Goal: Information Seeking & Learning: Compare options

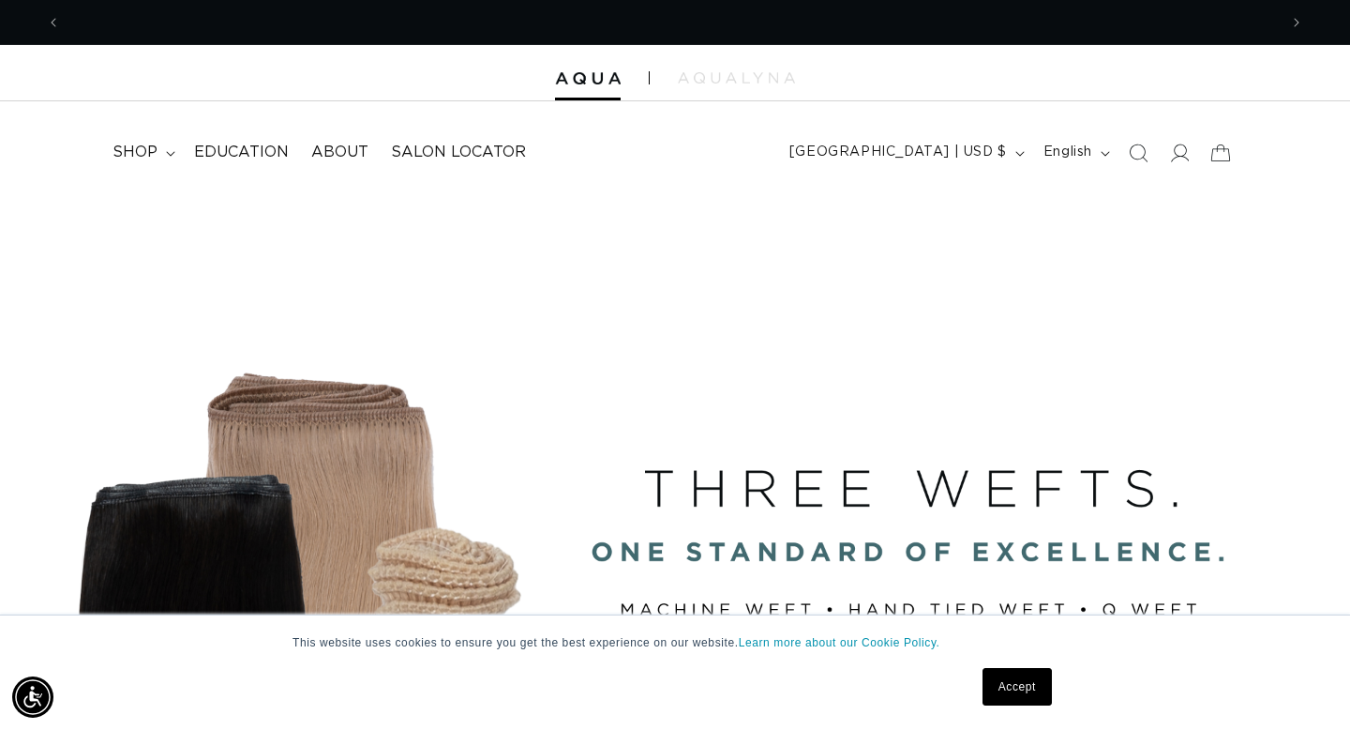
scroll to position [0, 2434]
click at [991, 687] on link "Accept" at bounding box center [1017, 687] width 69 height 38
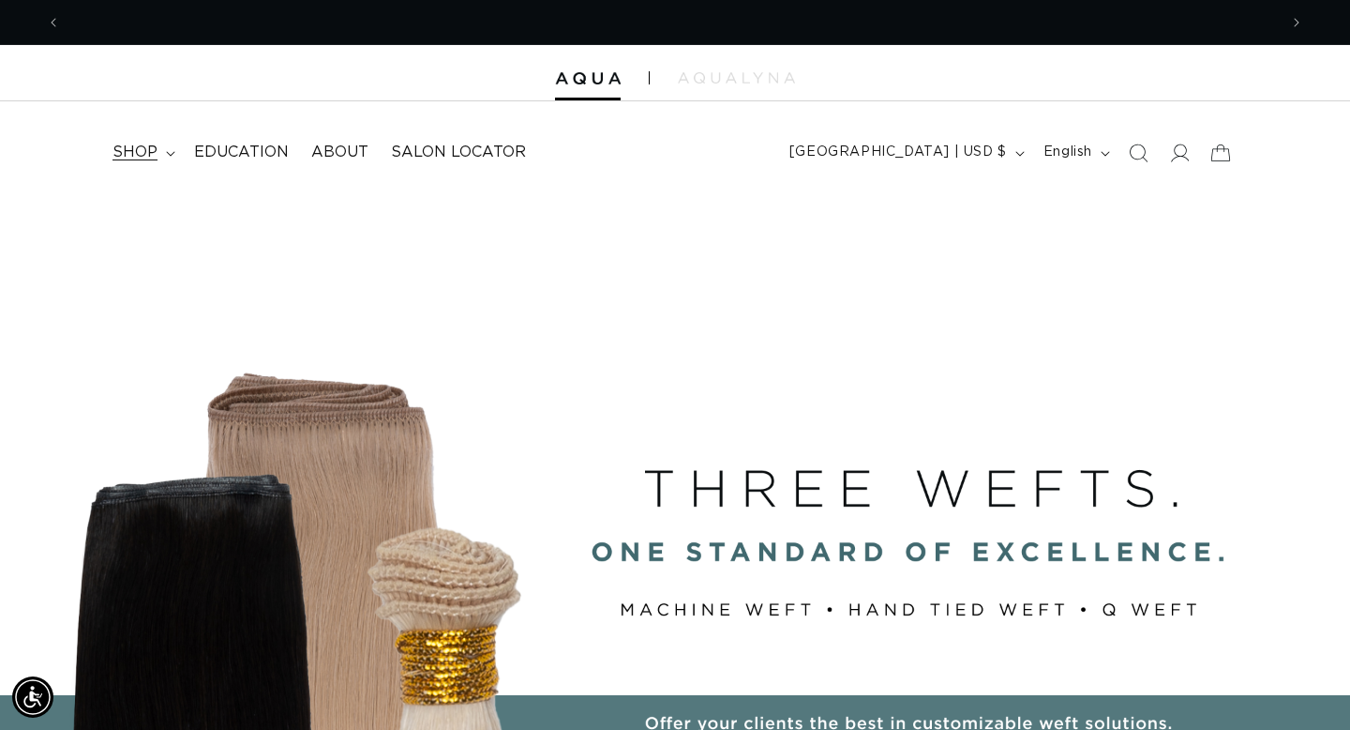
scroll to position [0, 0]
click at [126, 146] on span "shop" at bounding box center [135, 153] width 45 height 20
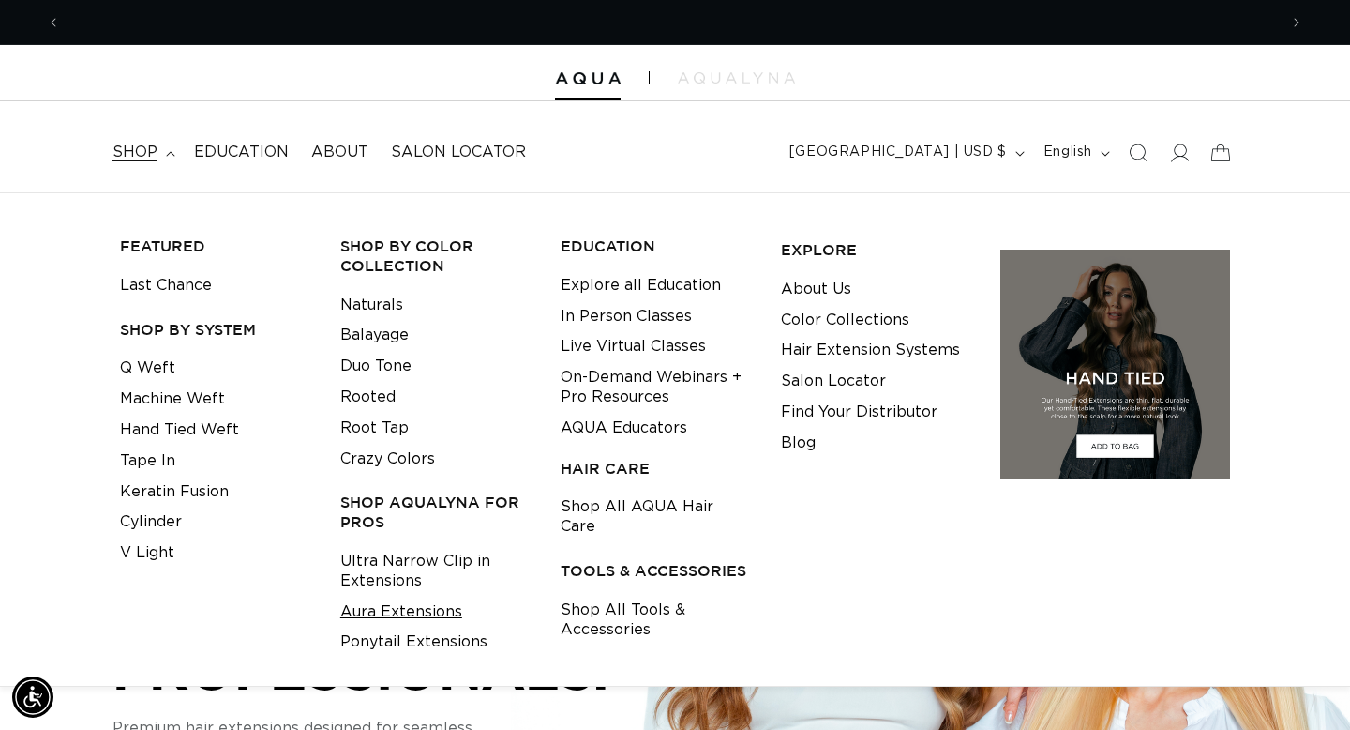
scroll to position [0, 2434]
click at [354, 609] on link "Aura Extensions" at bounding box center [401, 611] width 122 height 31
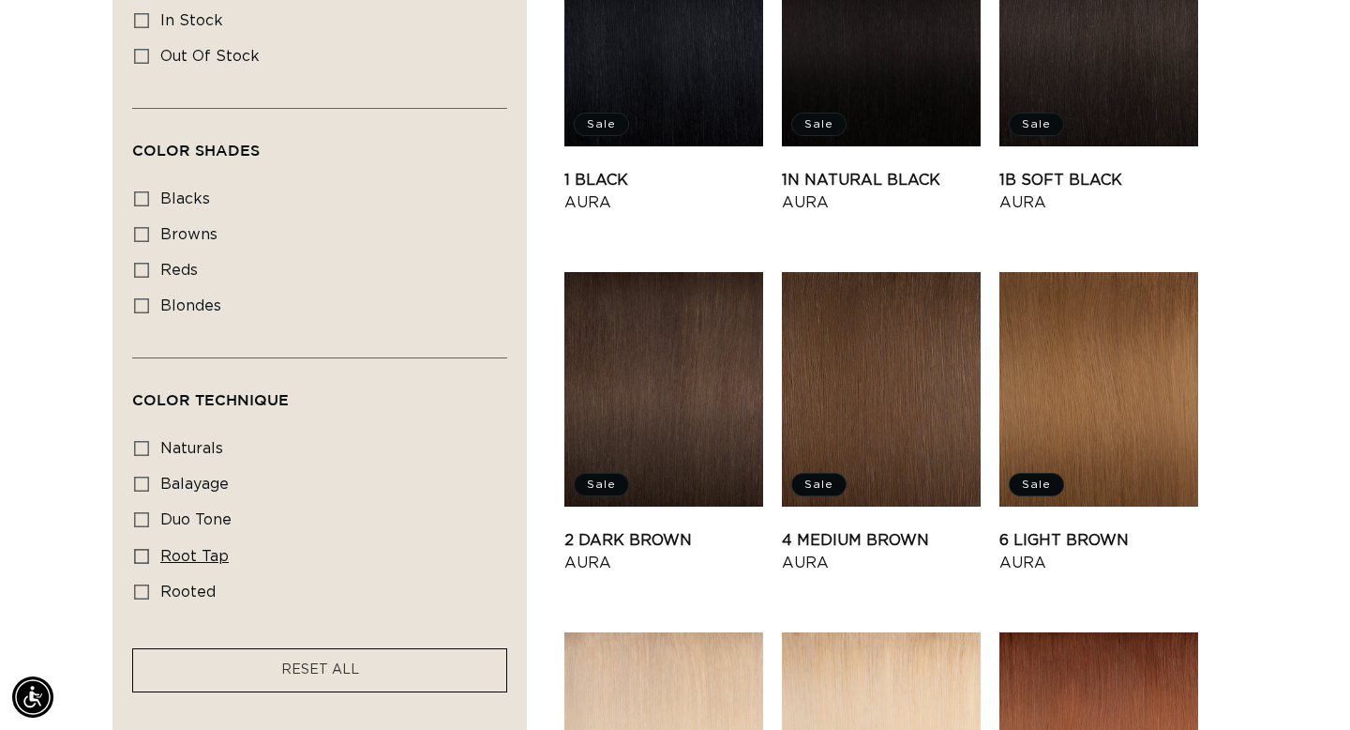
click at [142, 563] on icon at bounding box center [141, 556] width 15 height 15
click at [142, 563] on input "root tap root tap (6 products)" at bounding box center [141, 556] width 15 height 15
checkbox input "true"
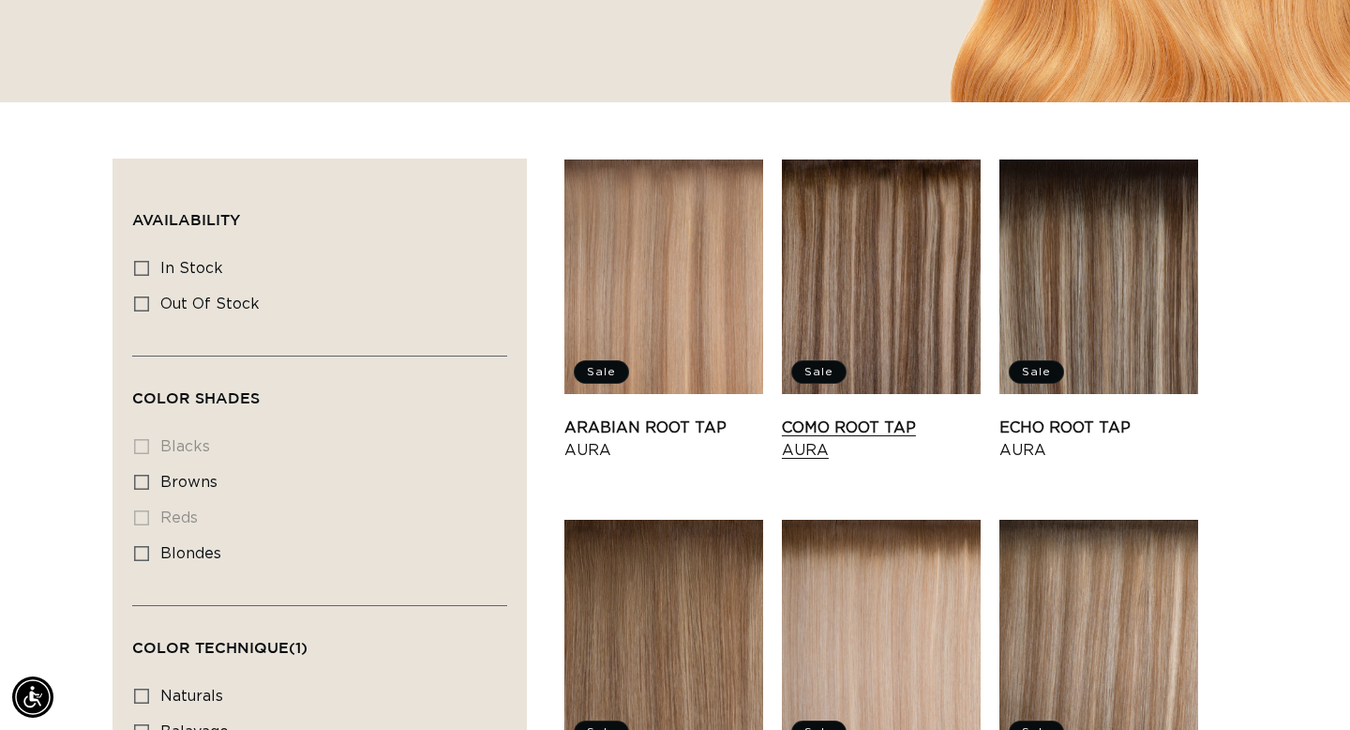
click at [870, 416] on link "Como Root Tap Aura" at bounding box center [881, 438] width 199 height 45
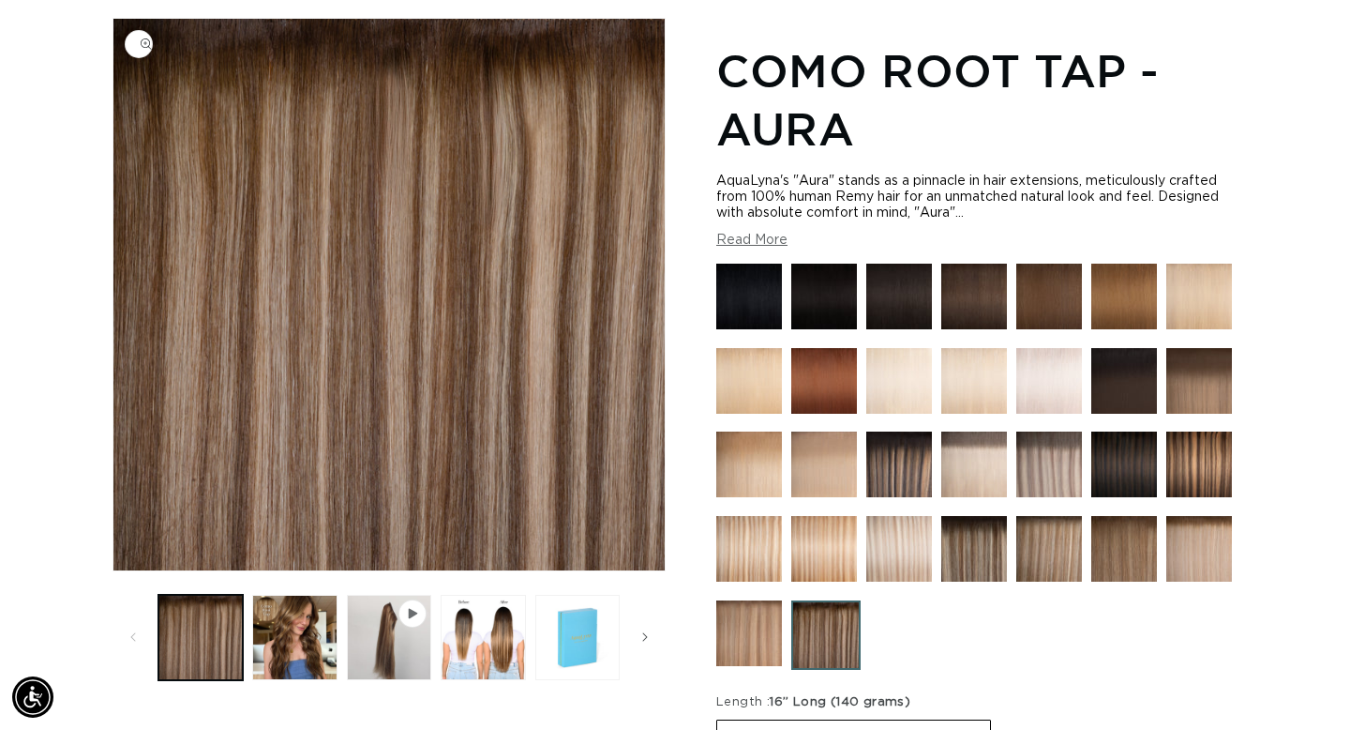
scroll to position [0, 1217]
click at [263, 624] on button "Load image 2 in gallery view" at bounding box center [294, 636] width 84 height 84
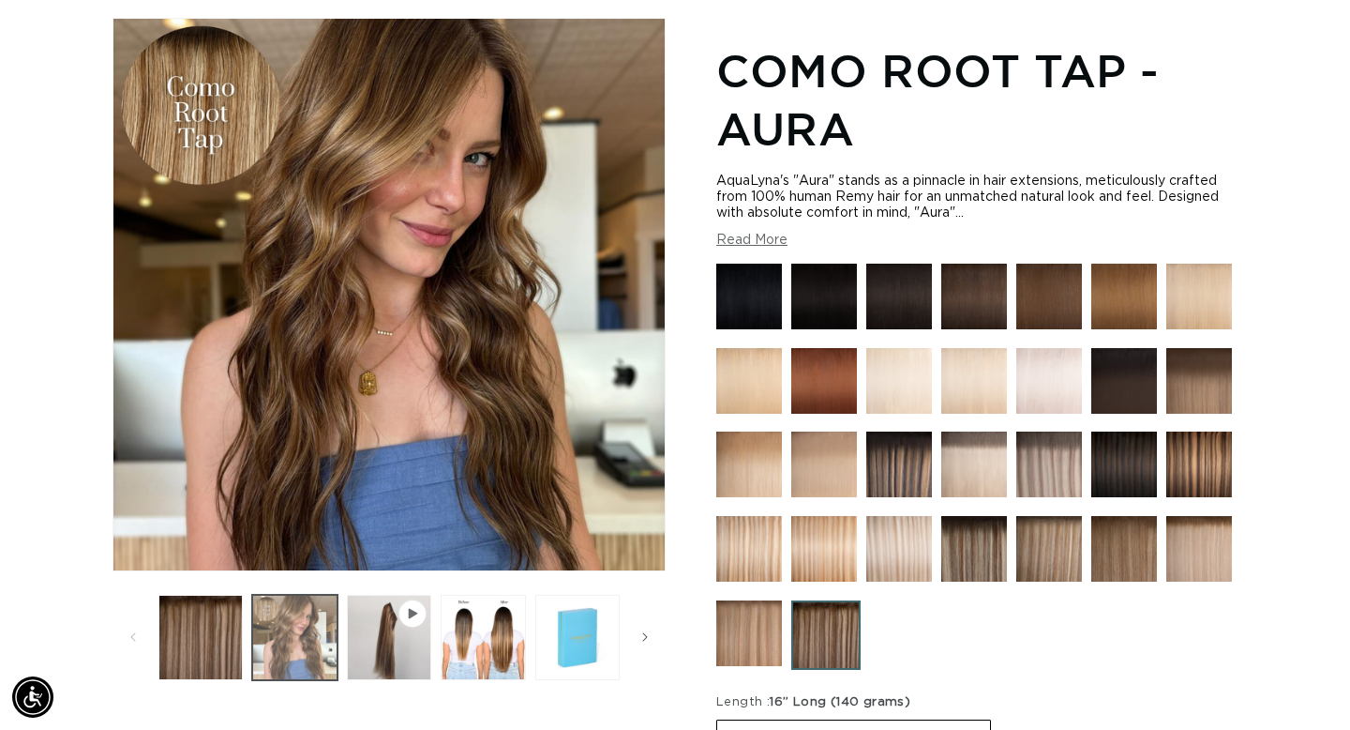
scroll to position [0, 0]
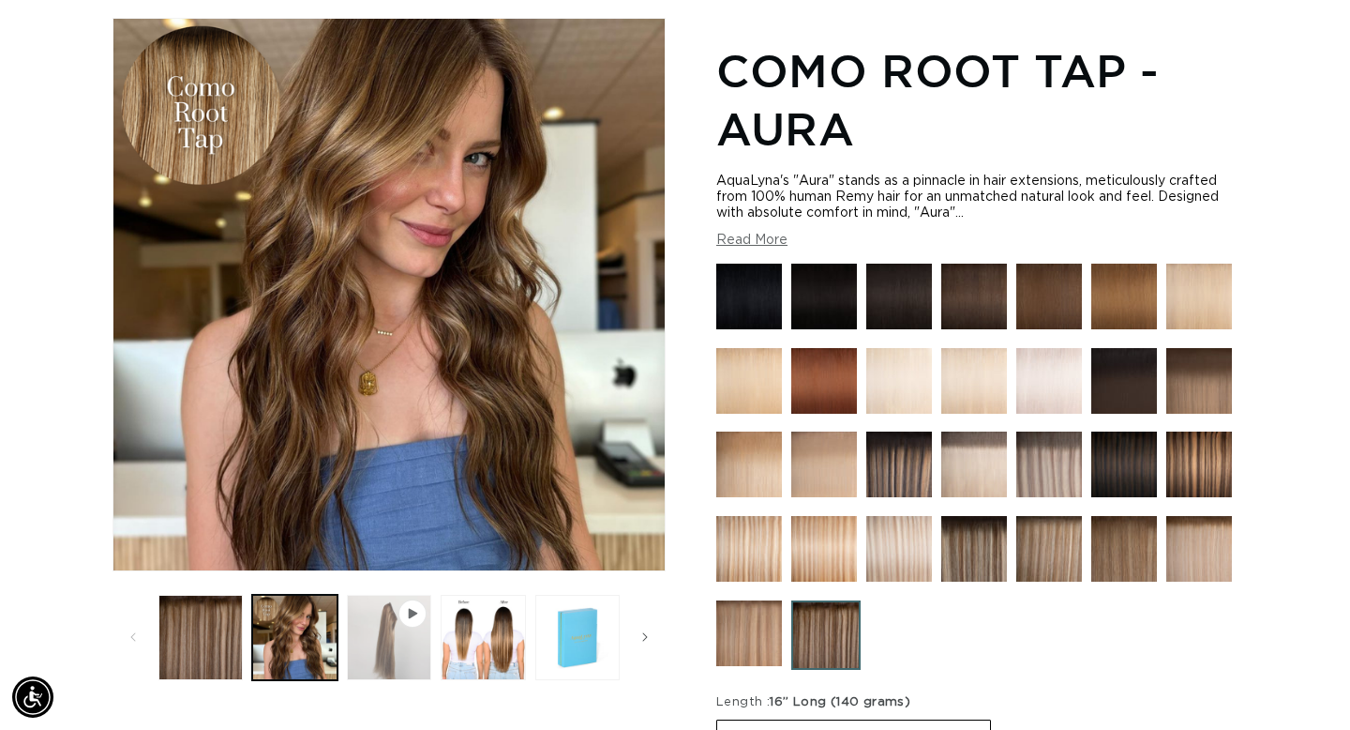
click at [384, 606] on button "Play video 1 in gallery view" at bounding box center [389, 636] width 84 height 84
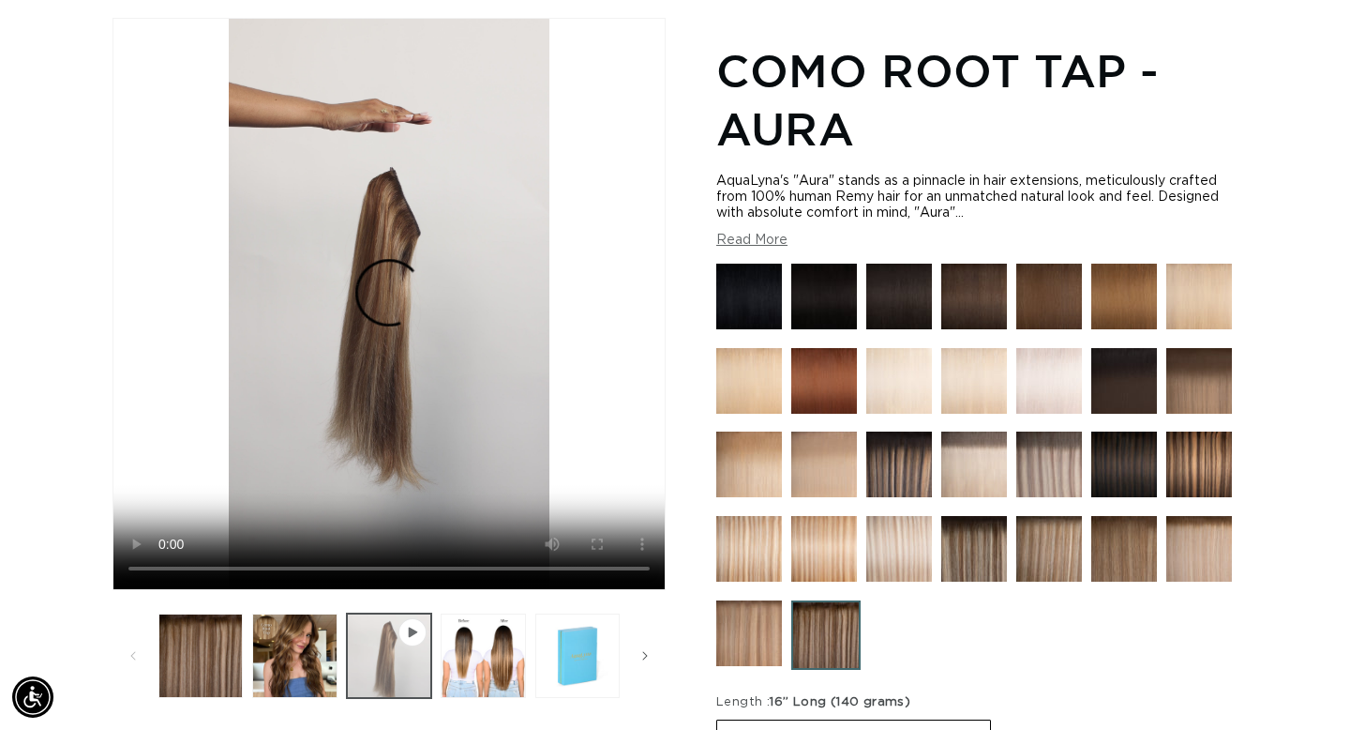
scroll to position [0, 1217]
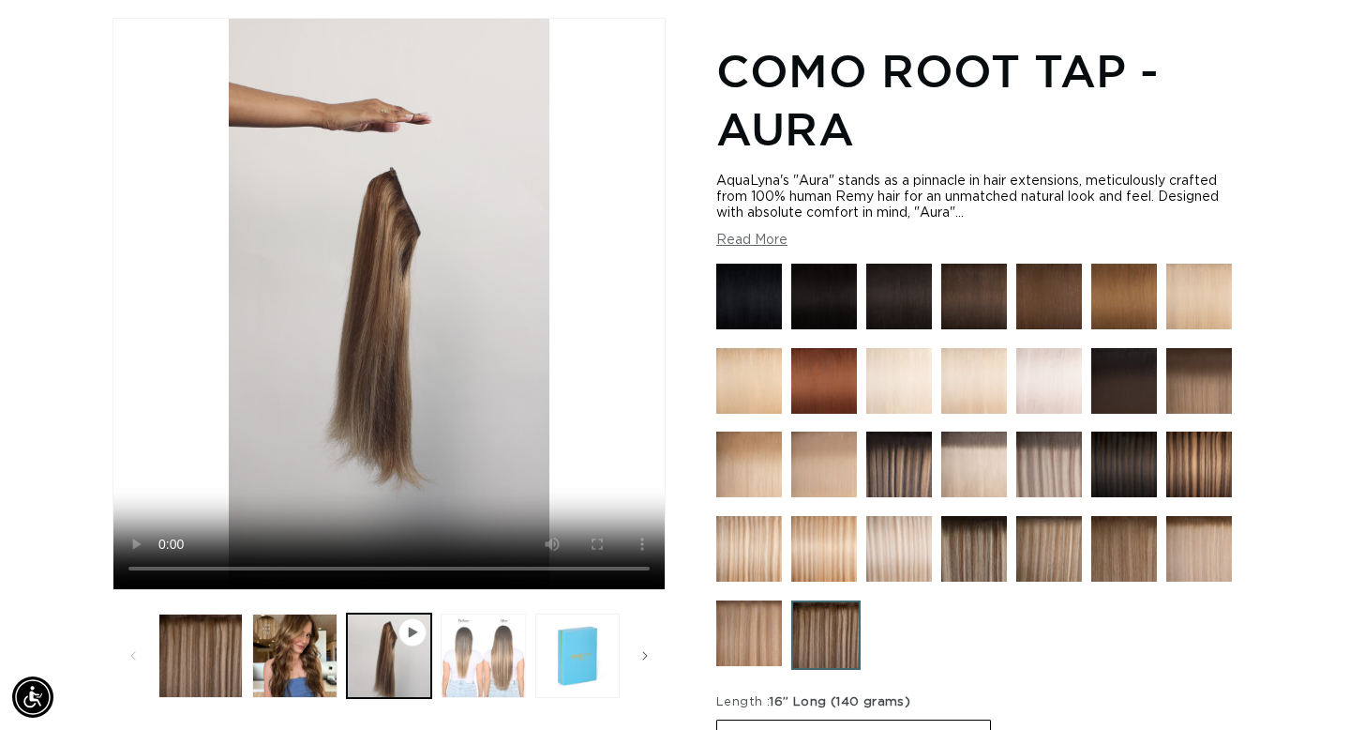
click at [456, 659] on button "Load image 3 in gallery view" at bounding box center [483, 655] width 84 height 84
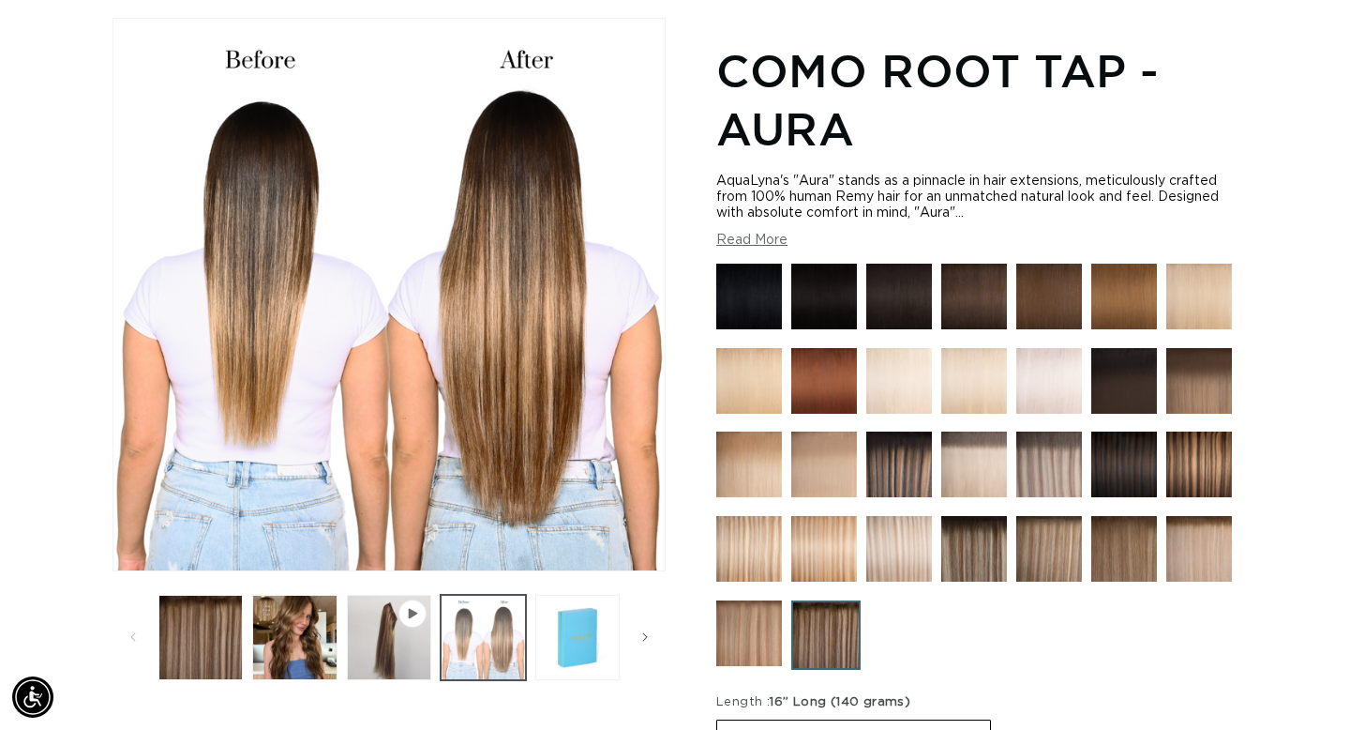
scroll to position [0, 0]
click at [594, 634] on button "Load image 4 in gallery view" at bounding box center [577, 636] width 84 height 84
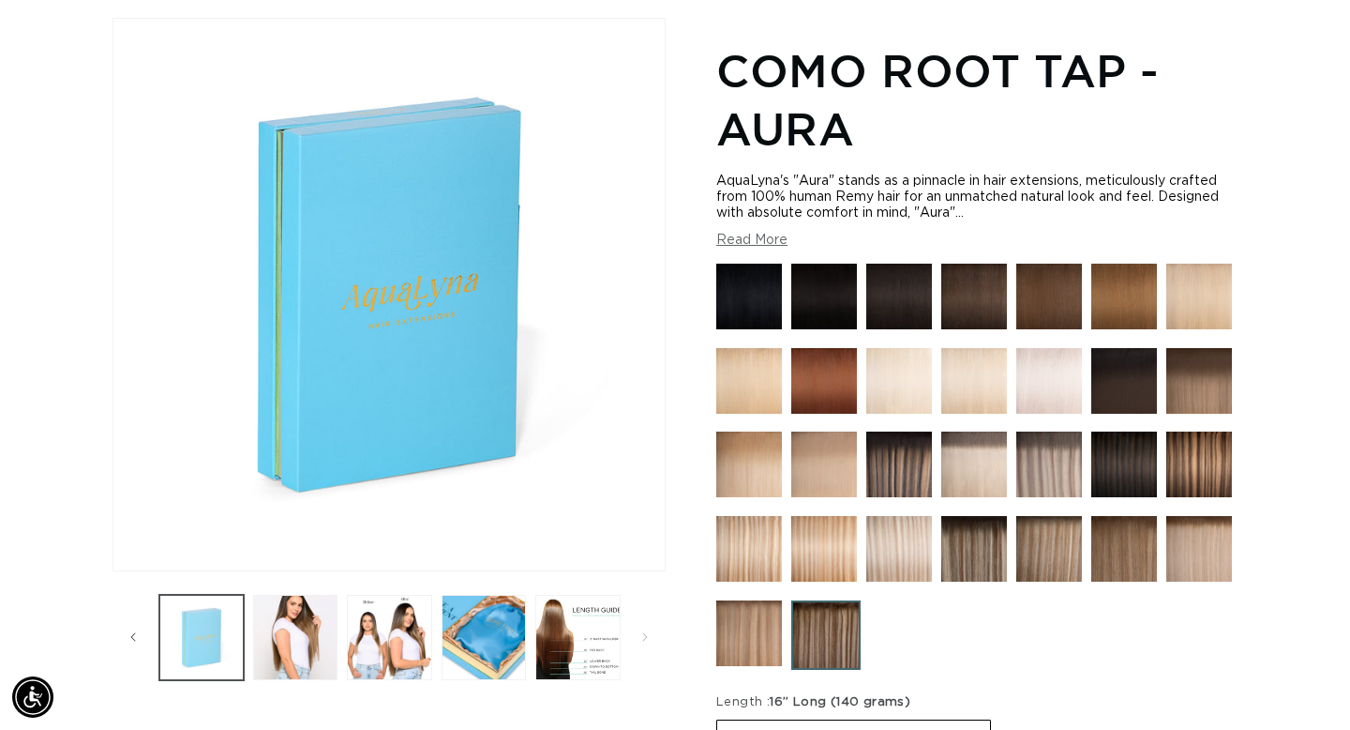
scroll to position [0, 1217]
click at [274, 610] on button "Load image 5 in gallery view" at bounding box center [295, 636] width 84 height 84
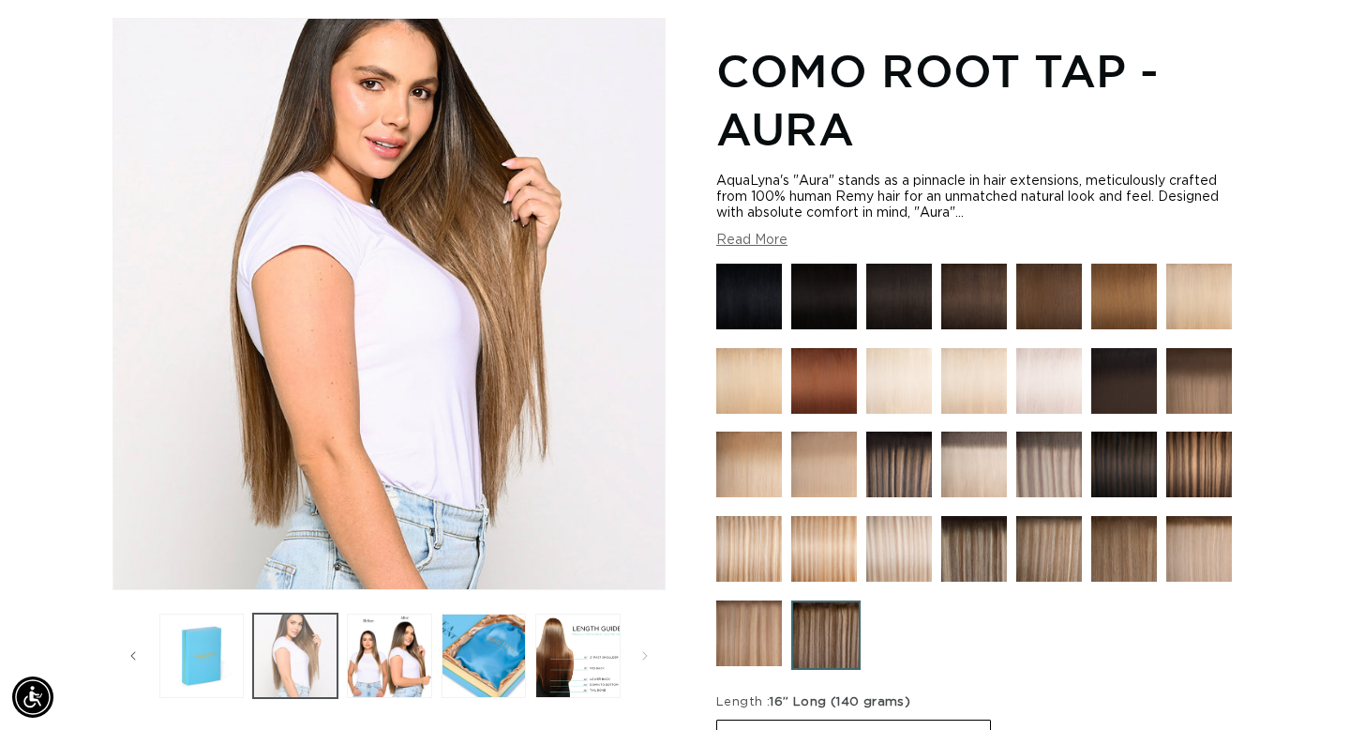
scroll to position [0, 2434]
click at [374, 670] on button "Load image 6 in gallery view" at bounding box center [389, 655] width 84 height 84
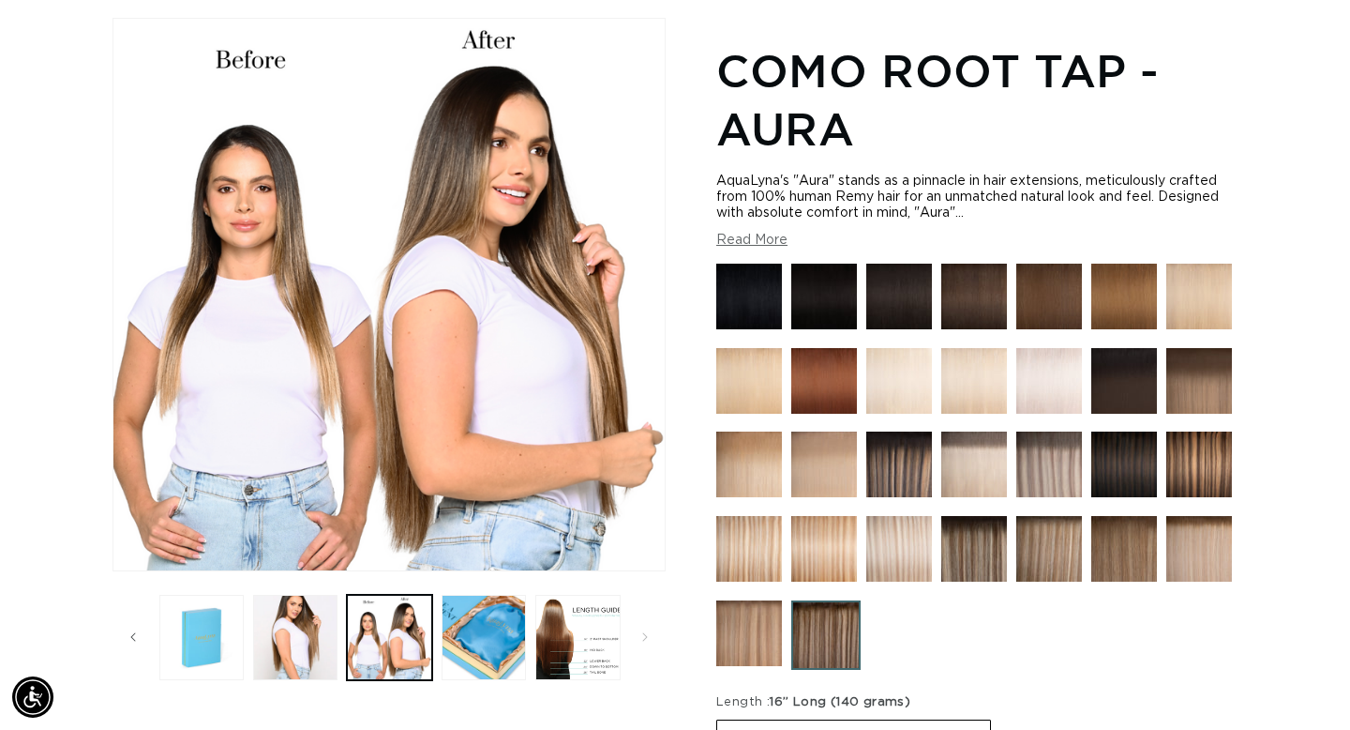
scroll to position [0, 1217]
click at [485, 619] on button "Load image 7 in gallery view" at bounding box center [484, 636] width 84 height 84
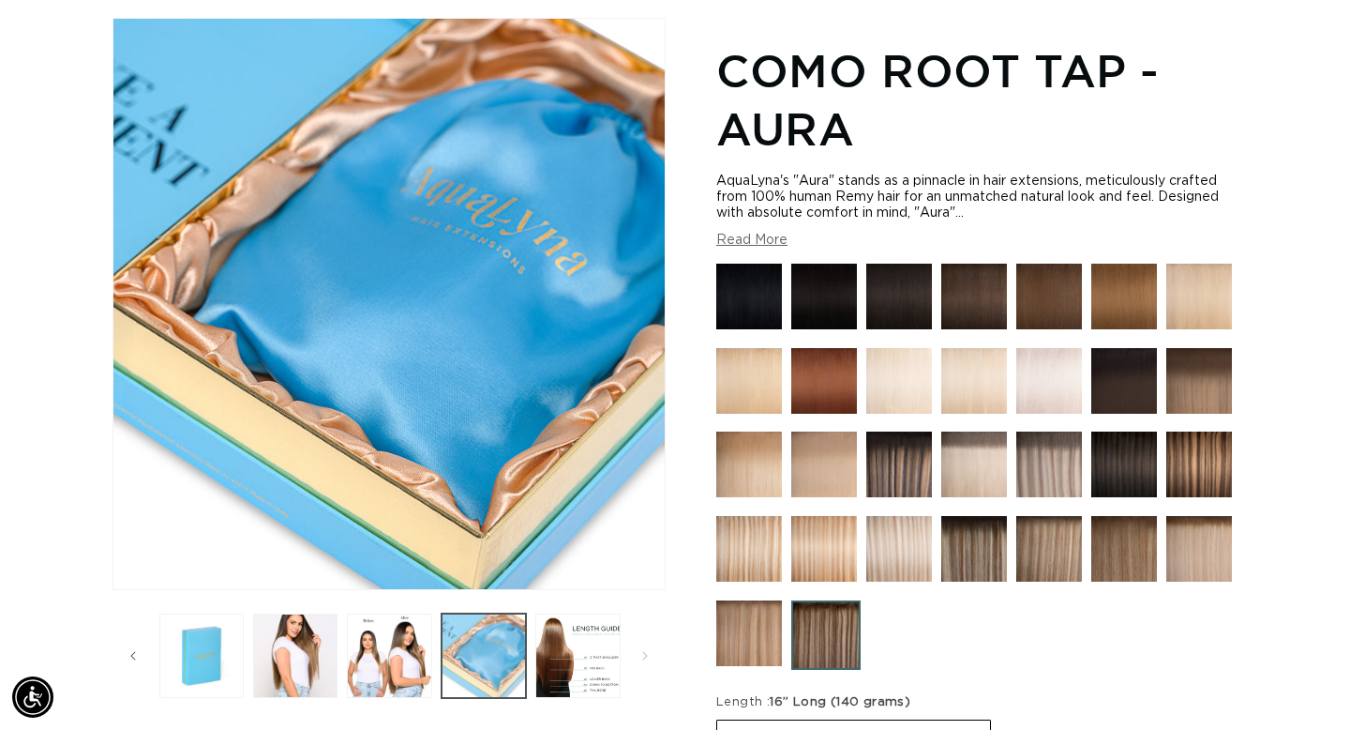
scroll to position [0, 0]
click at [556, 649] on button "Load image 8 in gallery view" at bounding box center [577, 655] width 84 height 84
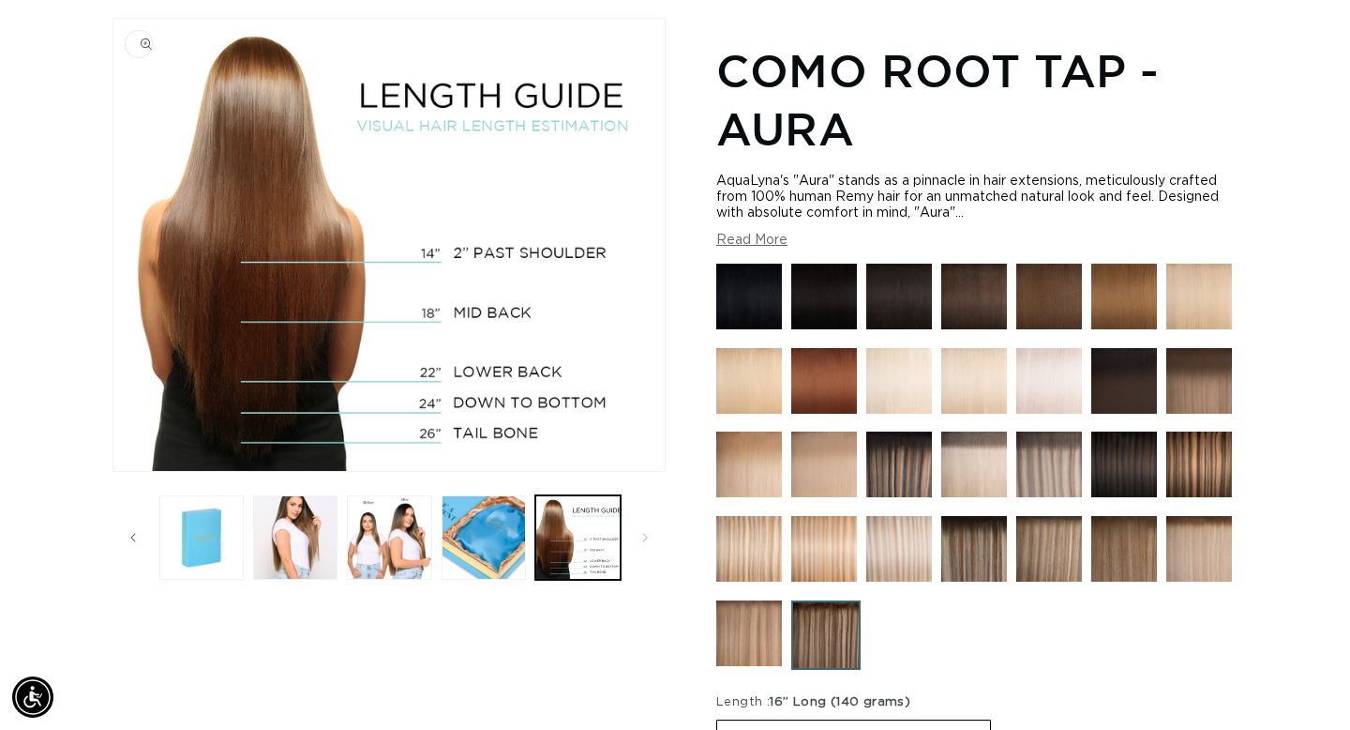
scroll to position [0, 1217]
click at [131, 541] on icon "Slide left" at bounding box center [133, 537] width 7 height 21
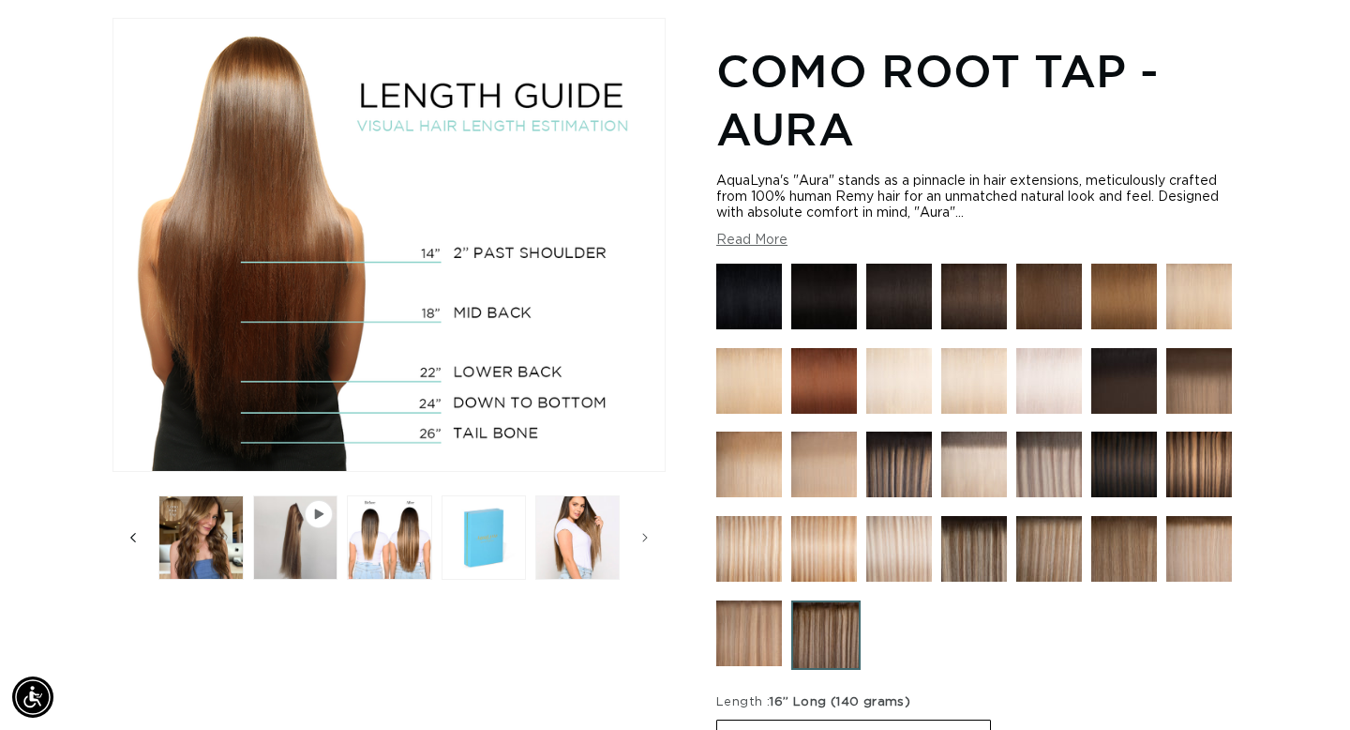
click at [131, 541] on icon "Slide left" at bounding box center [133, 537] width 7 height 21
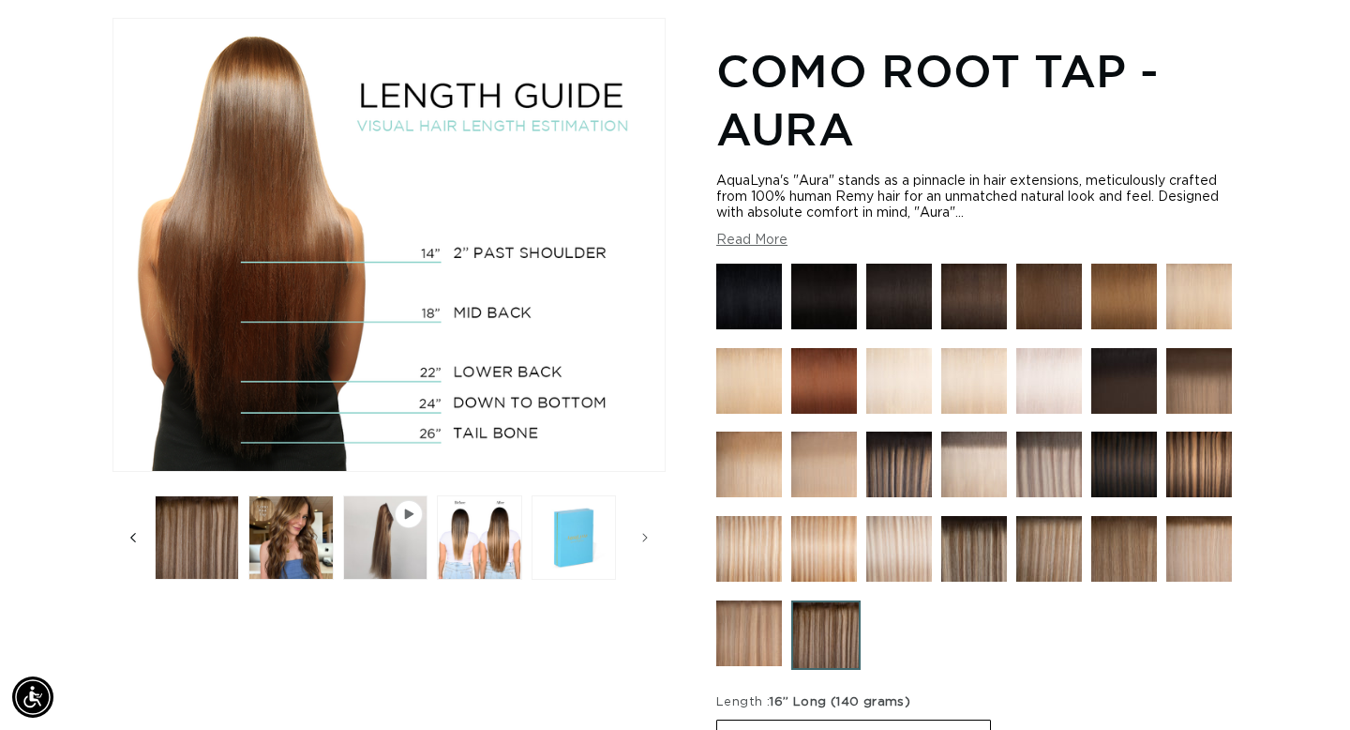
scroll to position [0, 0]
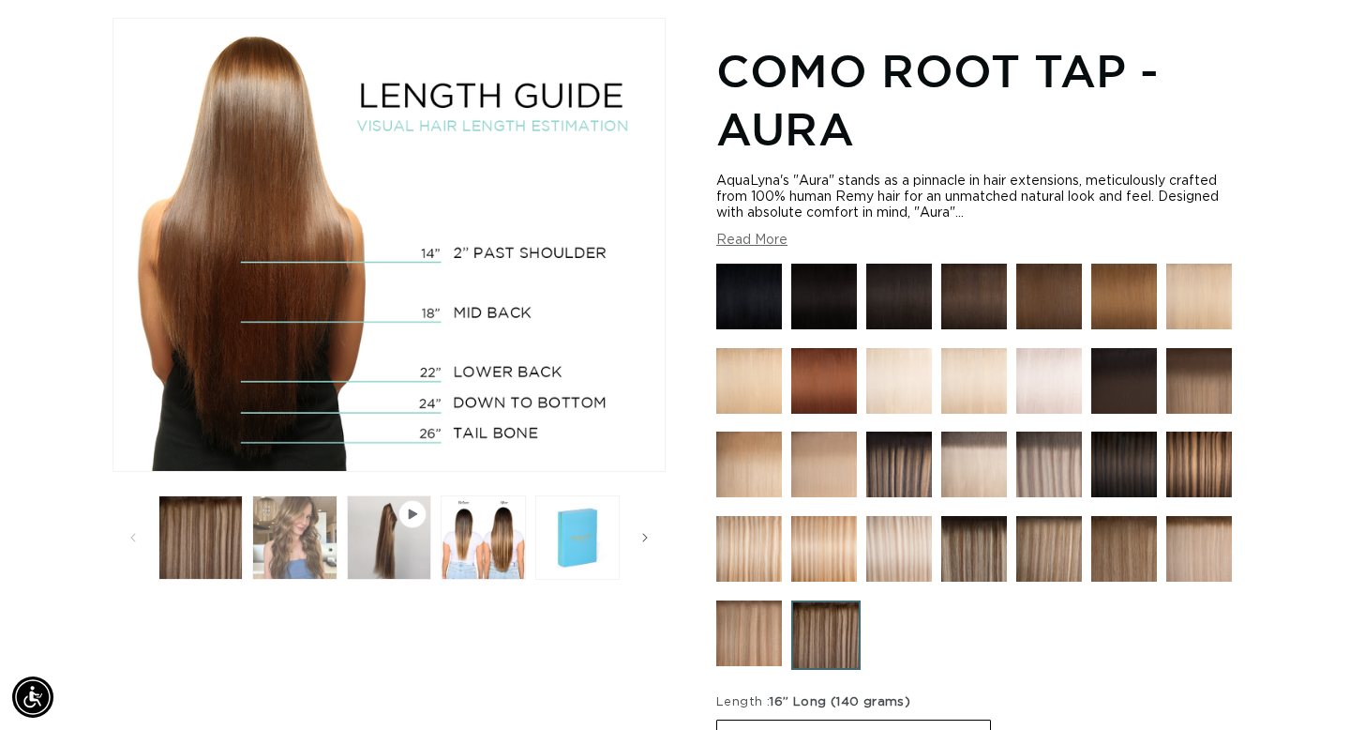
click at [293, 573] on button "Load image 2 in gallery view" at bounding box center [294, 537] width 84 height 84
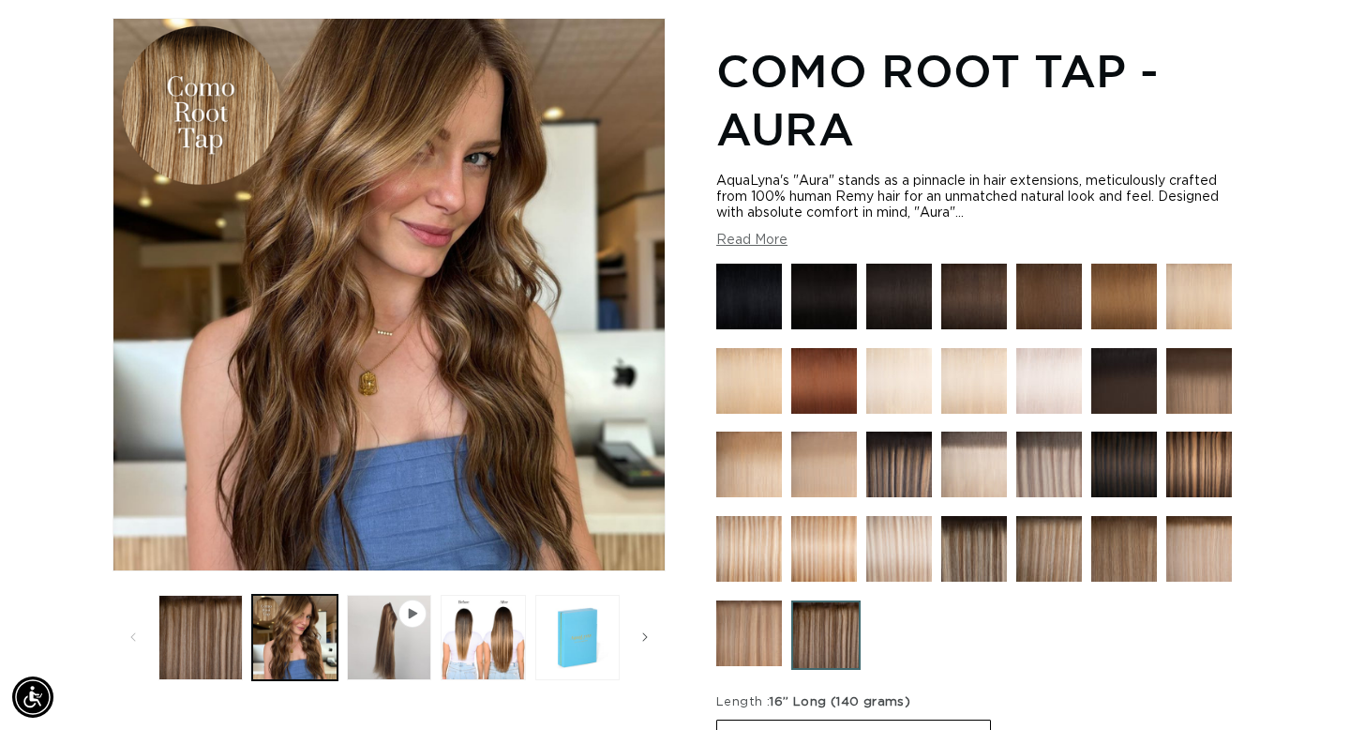
scroll to position [0, 2434]
click at [1031, 460] on img at bounding box center [1049, 464] width 66 height 66
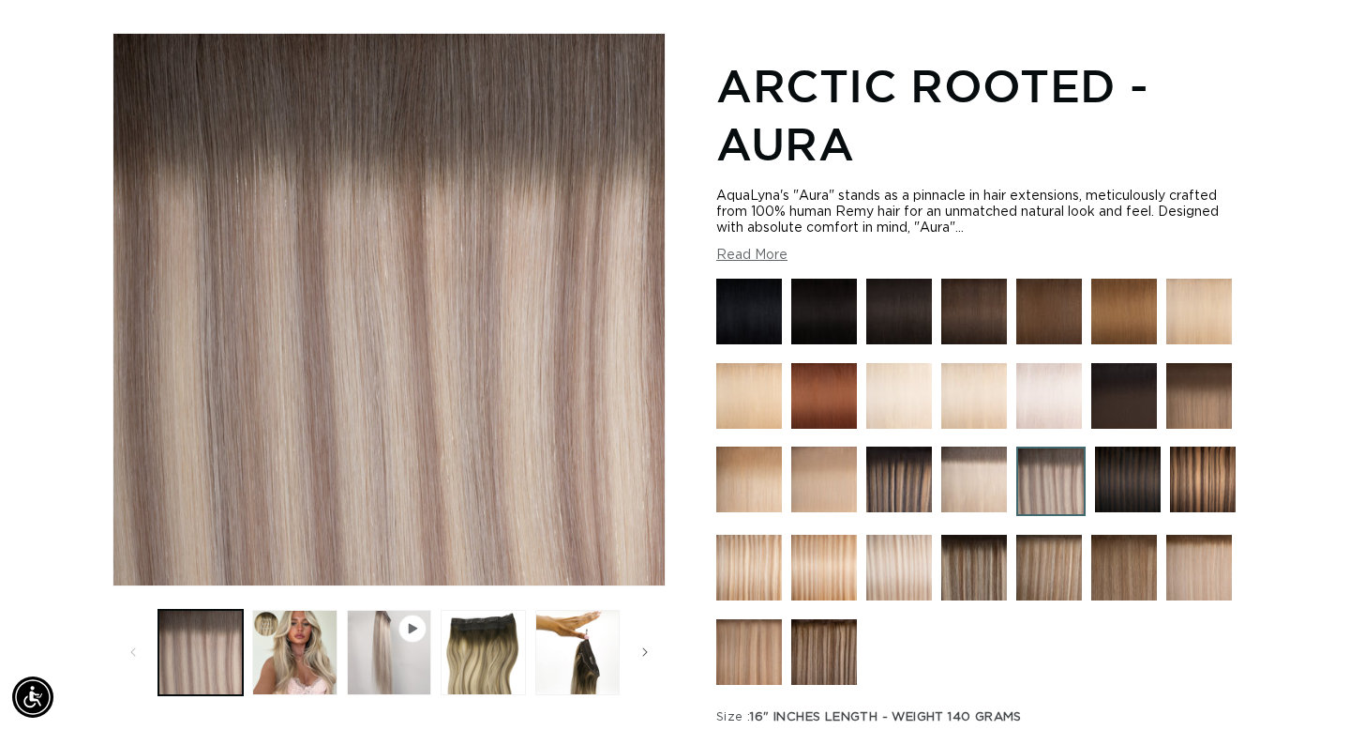
click at [1050, 413] on img at bounding box center [1049, 396] width 66 height 66
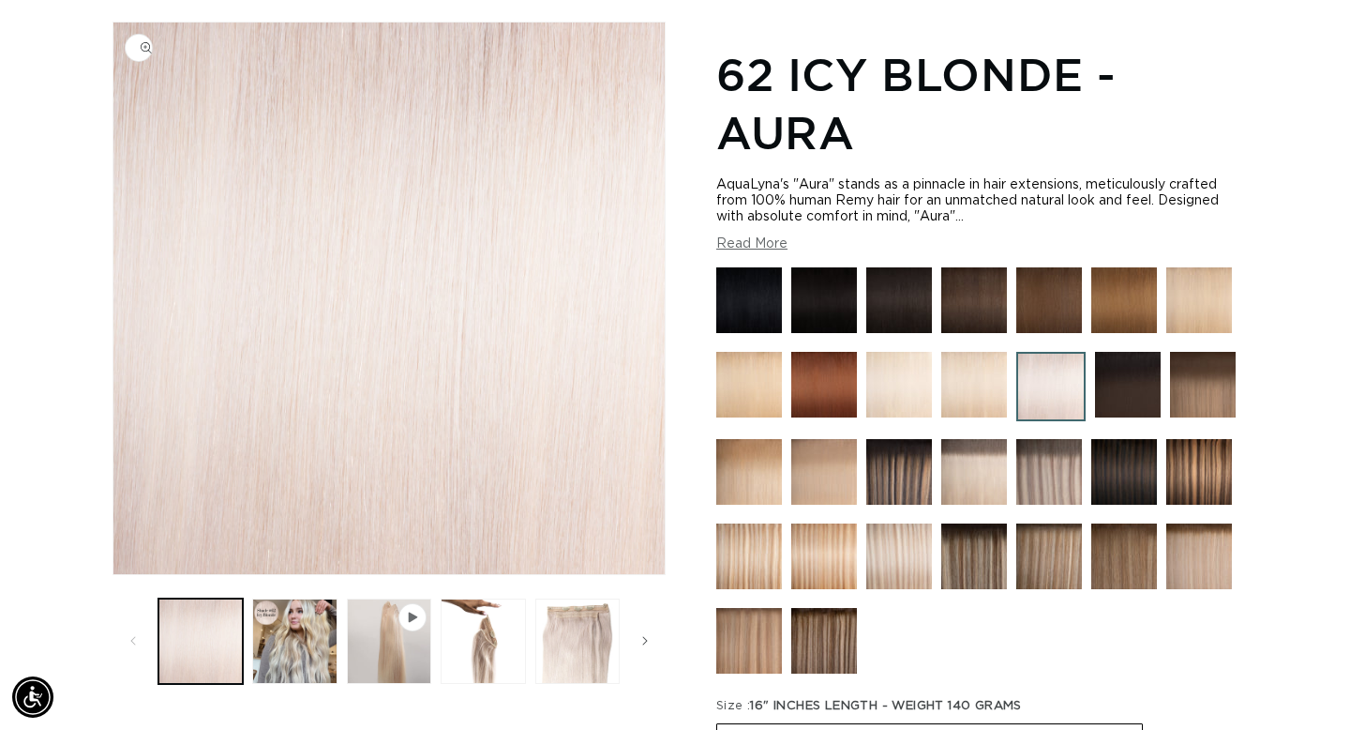
scroll to position [0, 1217]
click at [291, 633] on button "Load image 2 in gallery view" at bounding box center [294, 640] width 84 height 84
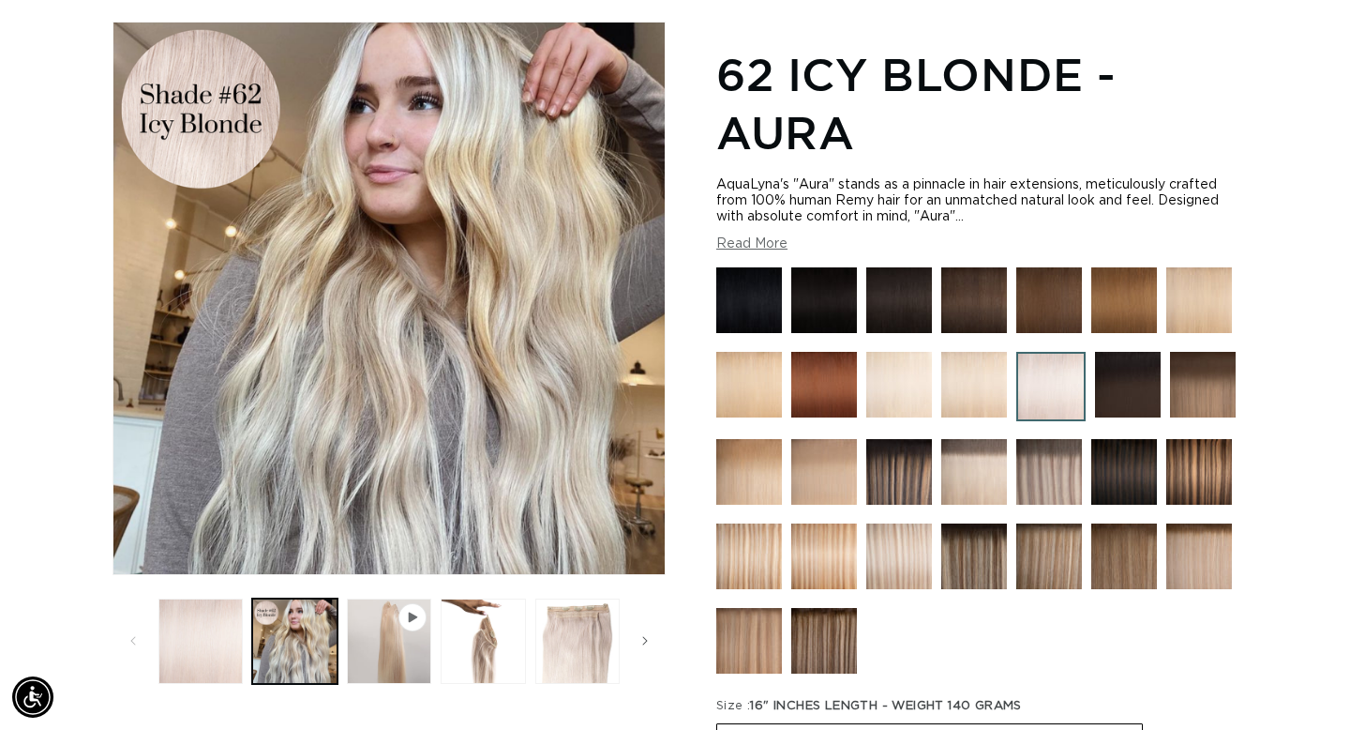
click at [971, 551] on img at bounding box center [974, 556] width 66 height 66
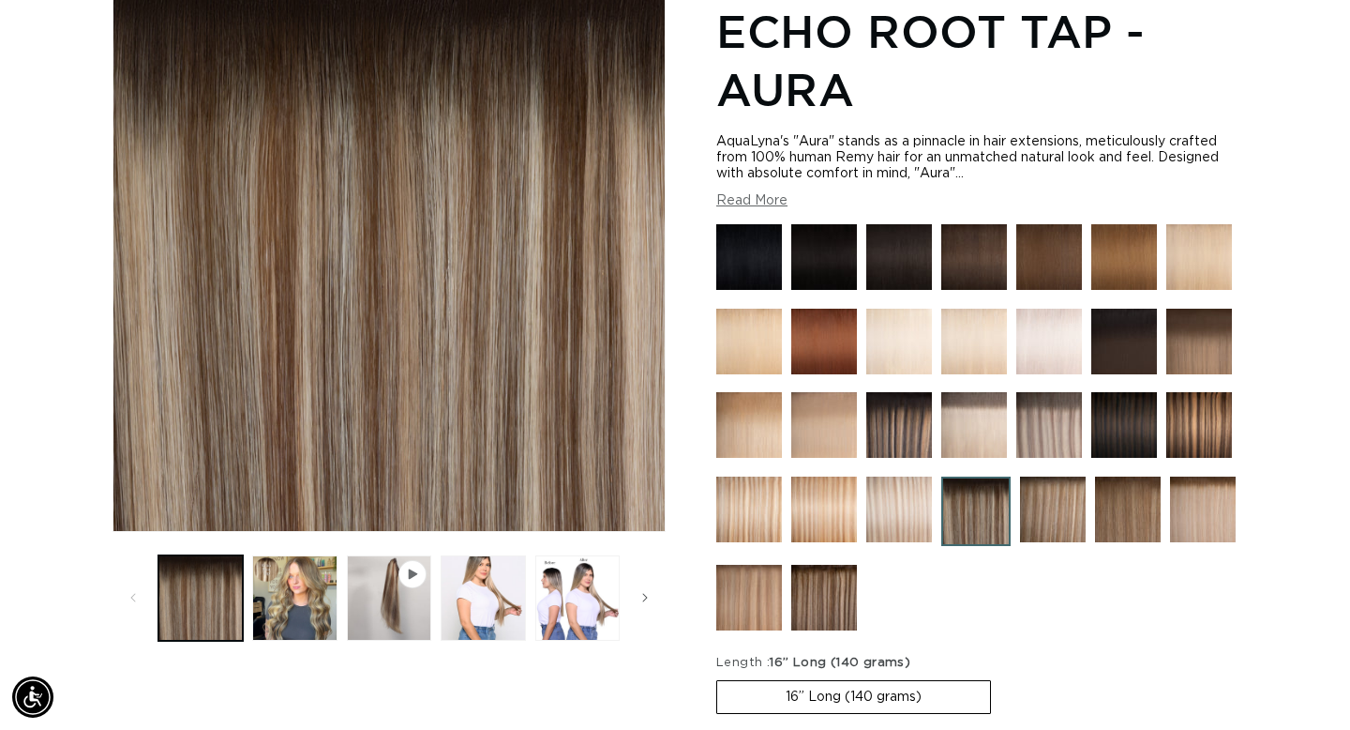
click at [839, 584] on img at bounding box center [824, 597] width 66 height 66
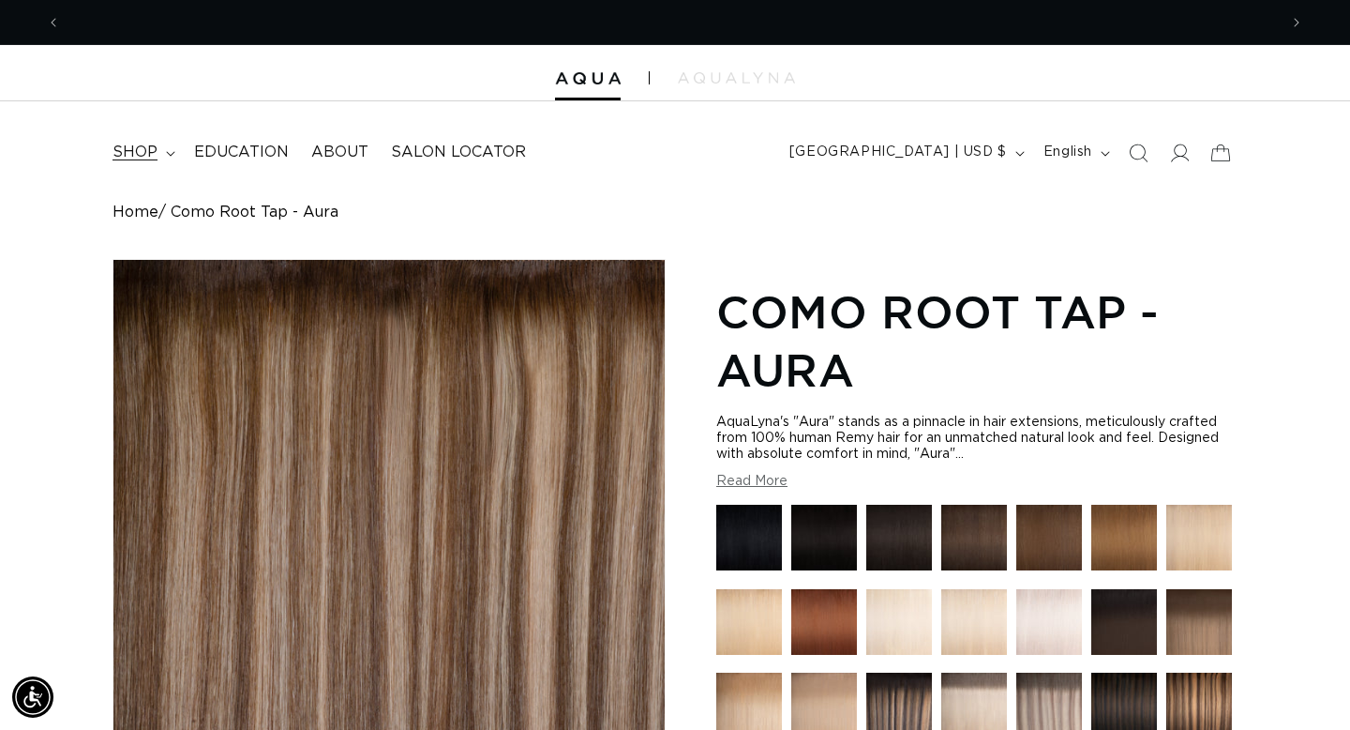
click at [153, 143] on span "shop" at bounding box center [135, 153] width 45 height 20
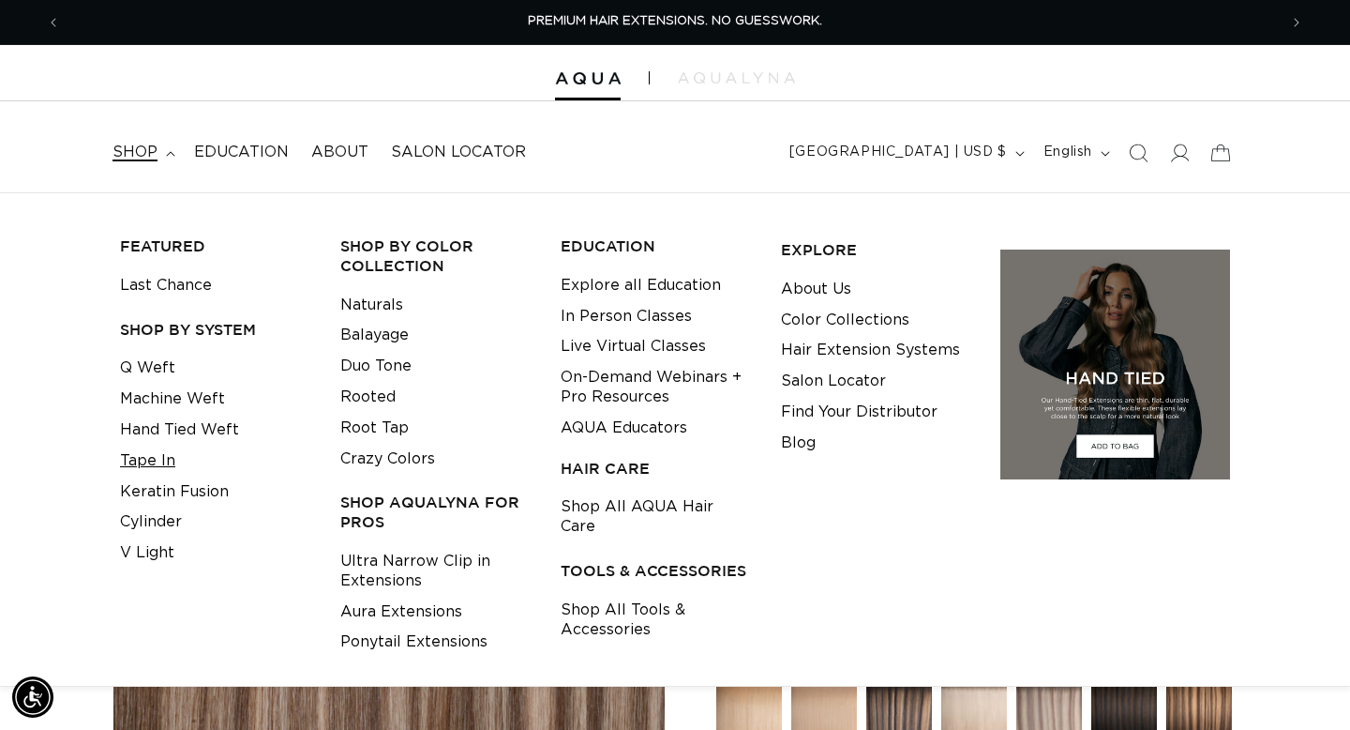
click at [124, 453] on link "Tape In" at bounding box center [147, 460] width 55 height 31
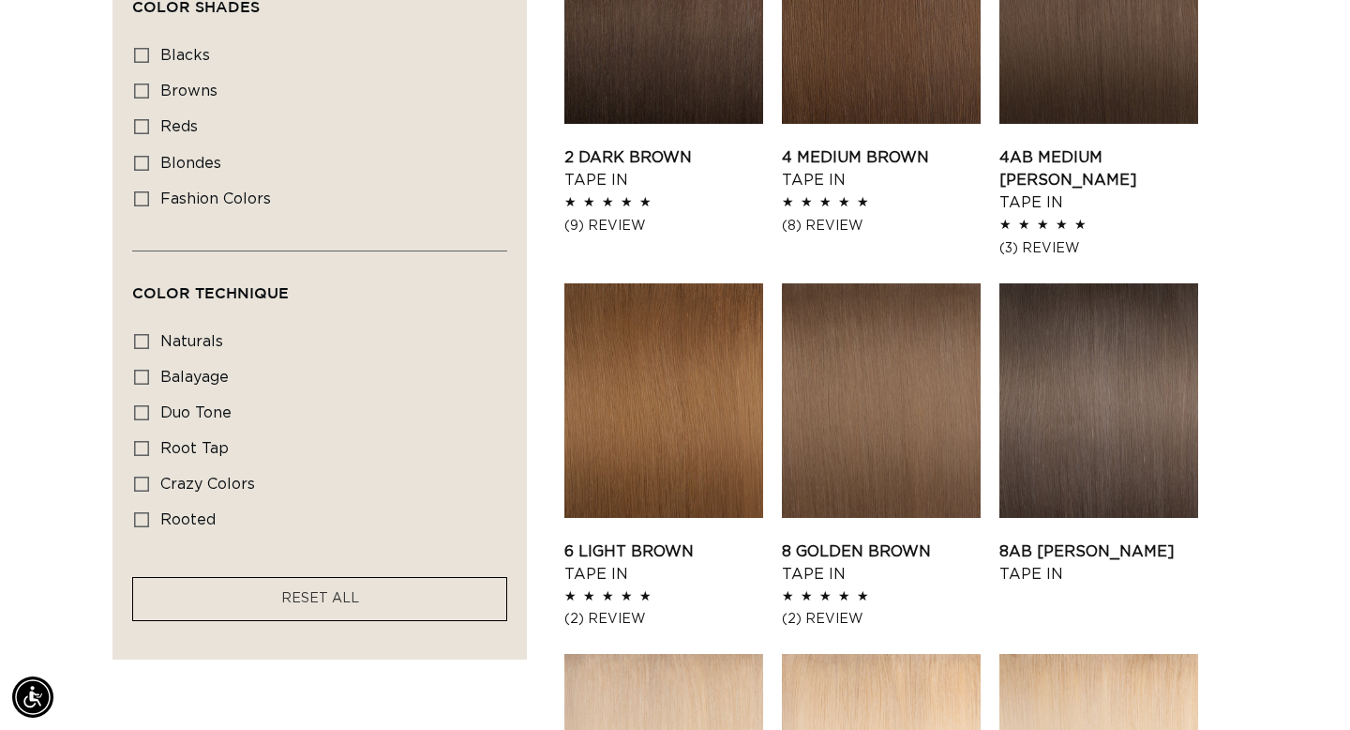
scroll to position [0, 1217]
